Goal: Task Accomplishment & Management: Manage account settings

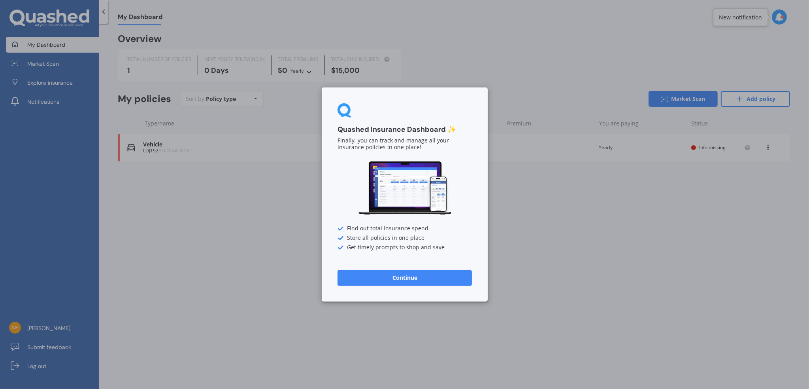
click at [403, 274] on button "Continue" at bounding box center [405, 278] width 134 height 16
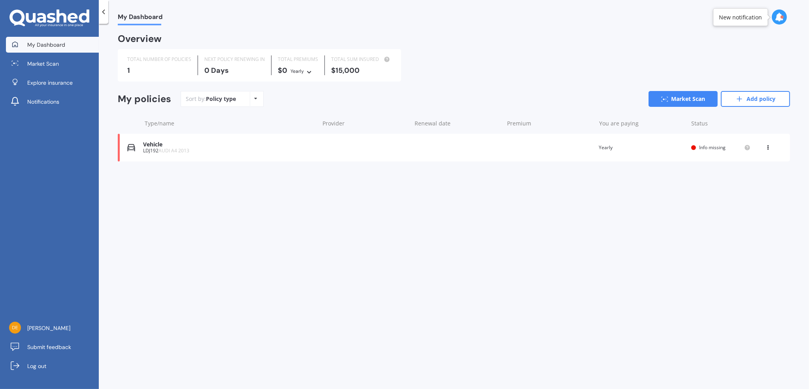
click at [38, 329] on span "[PERSON_NAME]" at bounding box center [48, 328] width 43 height 8
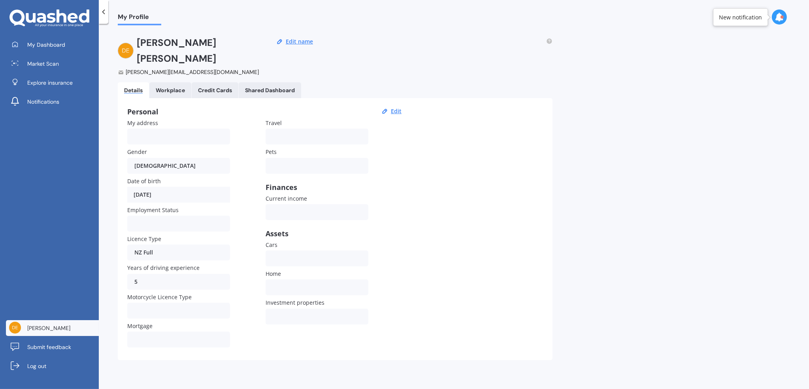
click at [40, 362] on span "Log out" at bounding box center [36, 366] width 19 height 8
